Goal: Navigation & Orientation: Find specific page/section

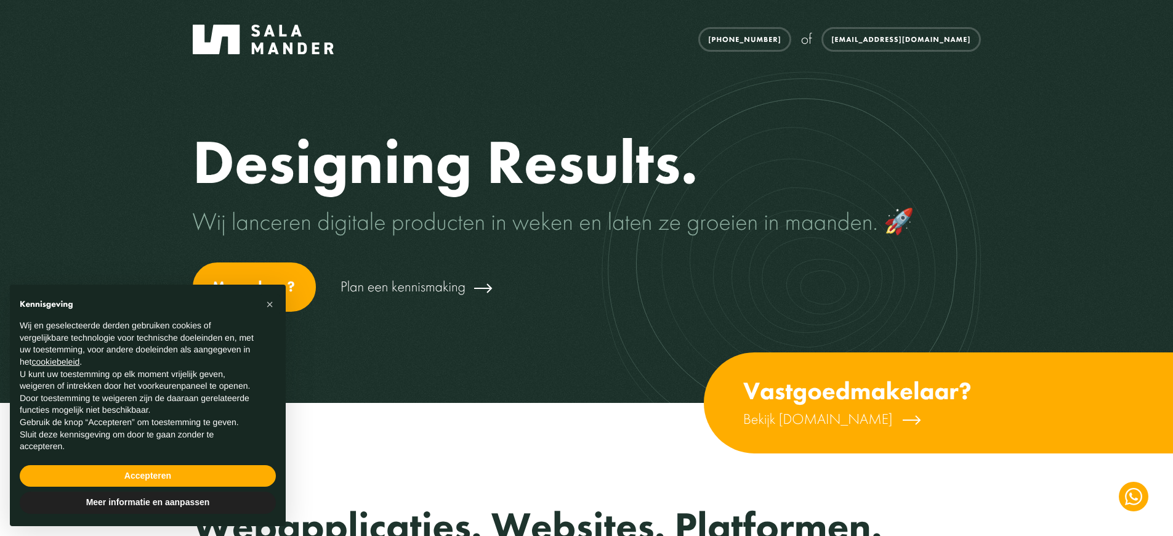
click at [586, 513] on h2 "Webapplicaties. Websites. Platformen." at bounding box center [587, 526] width 788 height 44
